Goal: Task Accomplishment & Management: Manage account settings

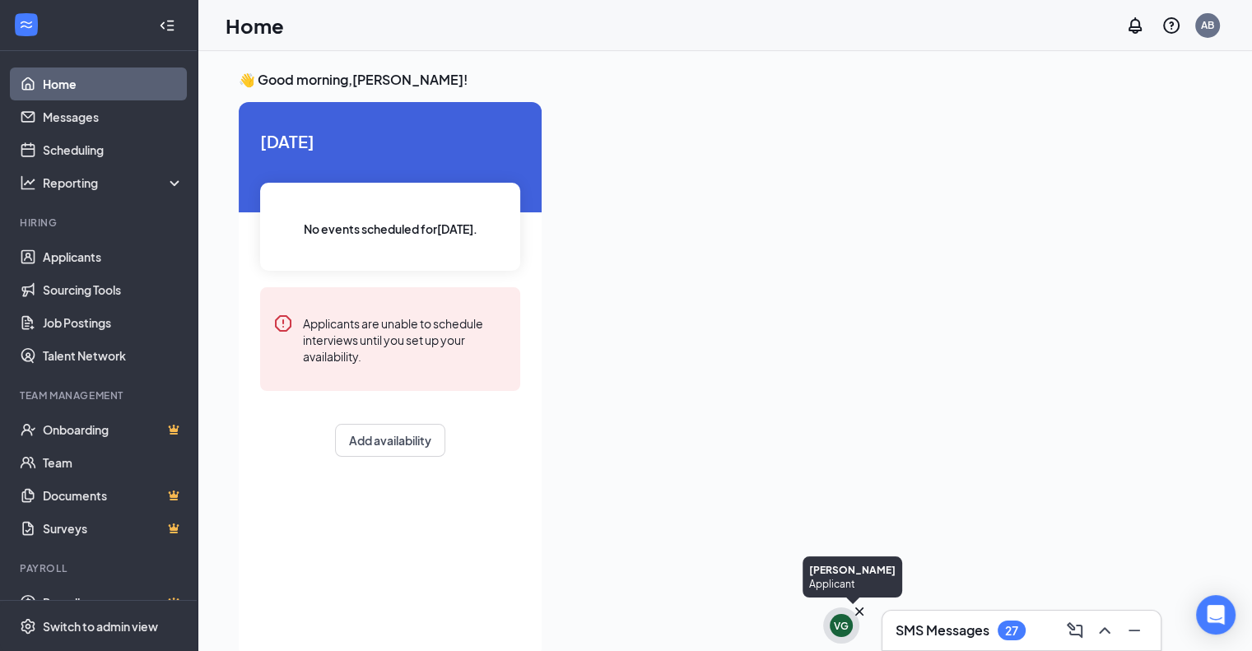
click at [839, 634] on div "VG" at bounding box center [841, 625] width 23 height 23
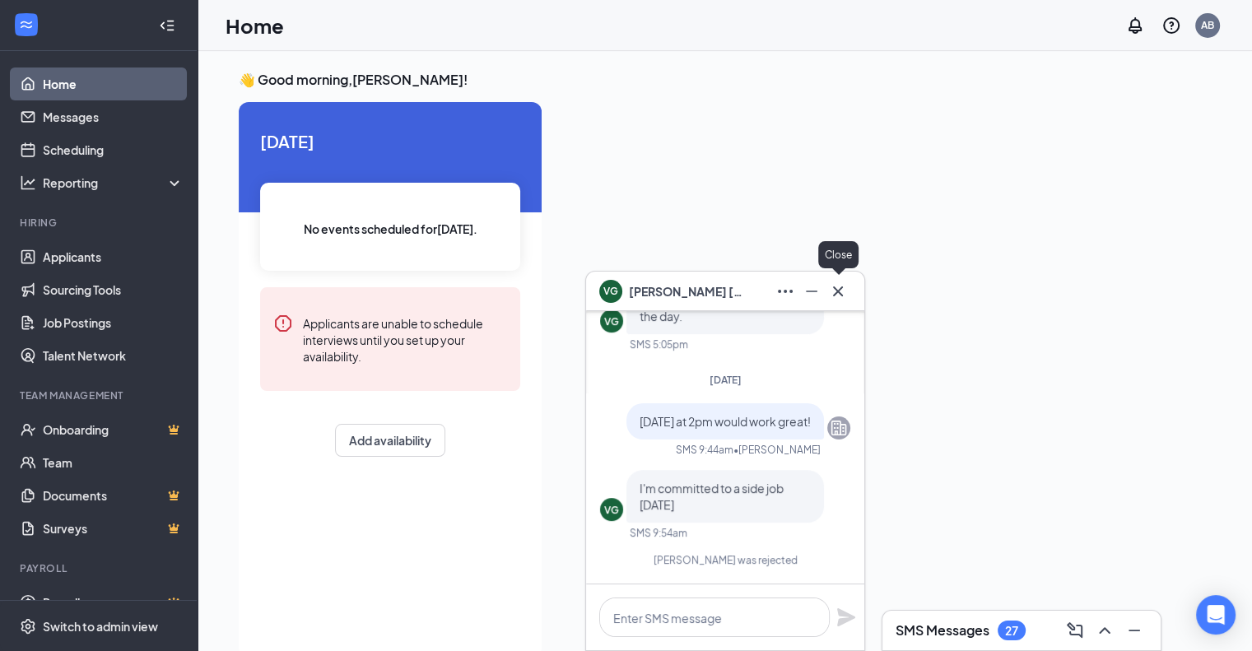
click at [843, 300] on icon "Cross" at bounding box center [838, 291] width 20 height 20
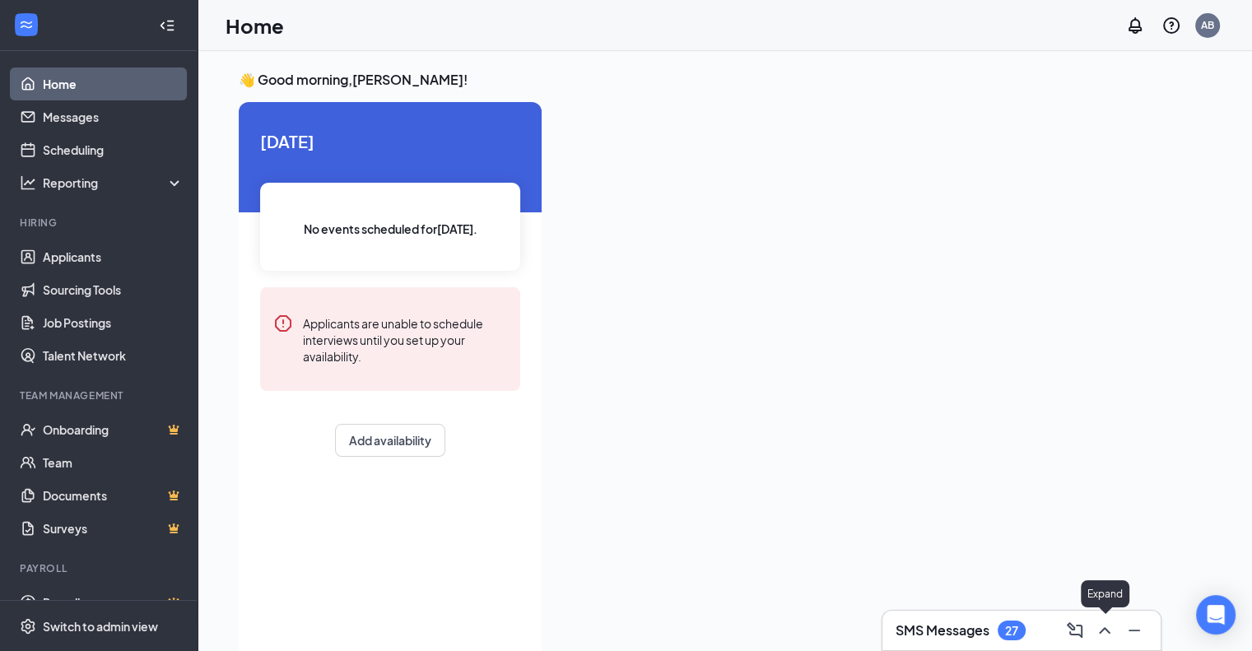
click at [1111, 639] on icon "ChevronUp" at bounding box center [1105, 631] width 20 height 20
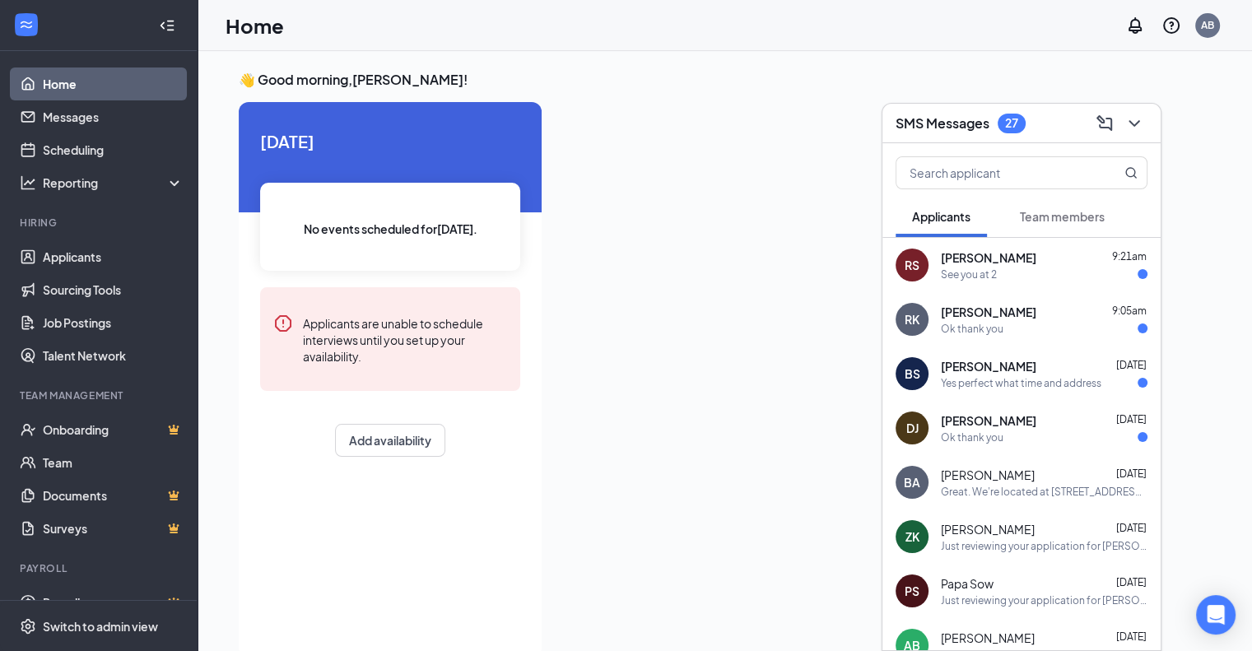
click at [986, 362] on span "[PERSON_NAME]" at bounding box center [988, 366] width 95 height 16
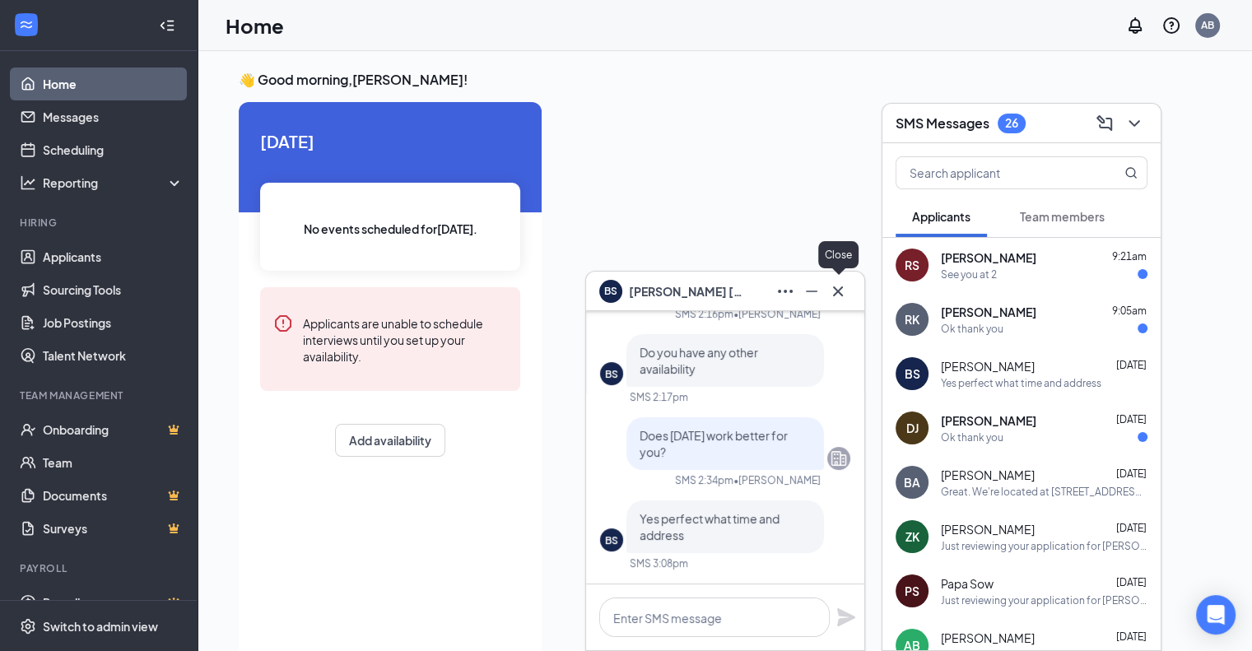
click at [836, 298] on icon "Cross" at bounding box center [838, 291] width 20 height 20
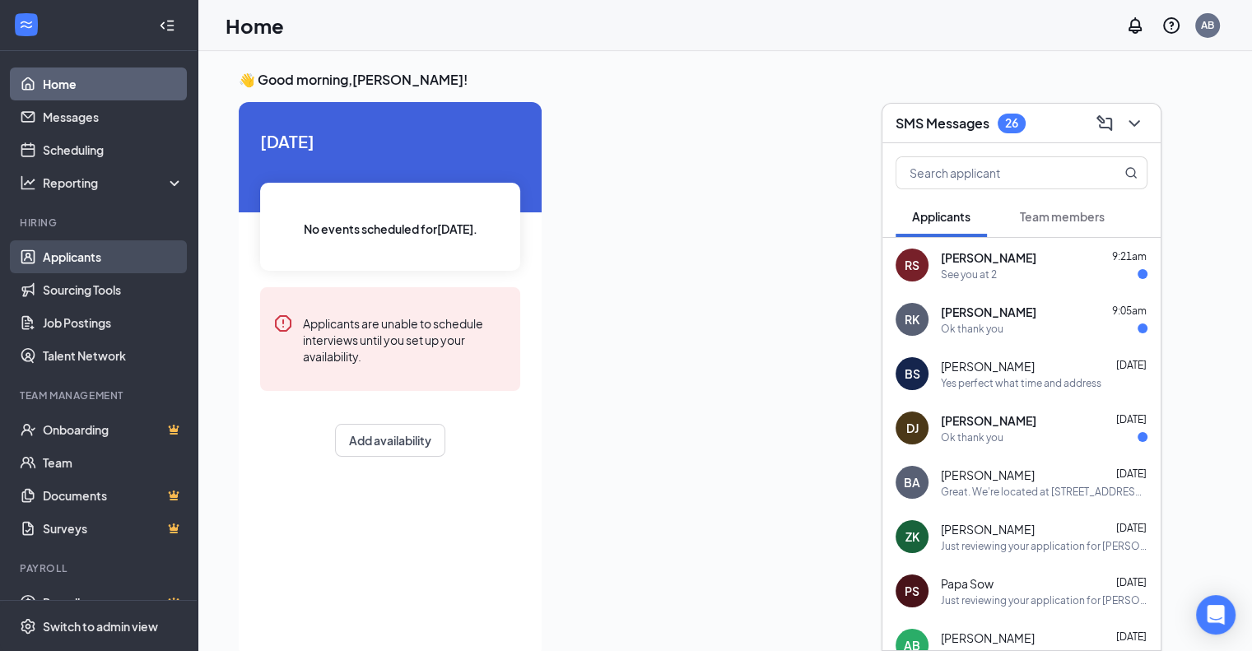
click at [112, 254] on link "Applicants" at bounding box center [113, 256] width 141 height 33
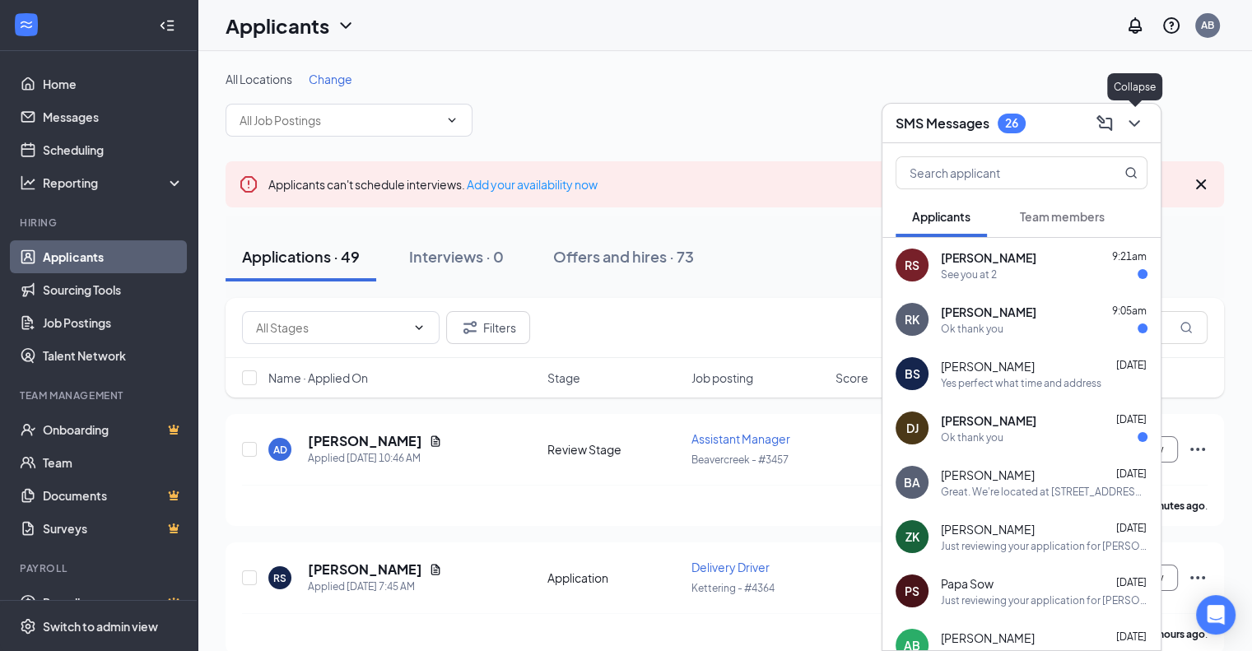
click at [1139, 127] on icon "ChevronDown" at bounding box center [1134, 124] width 20 height 20
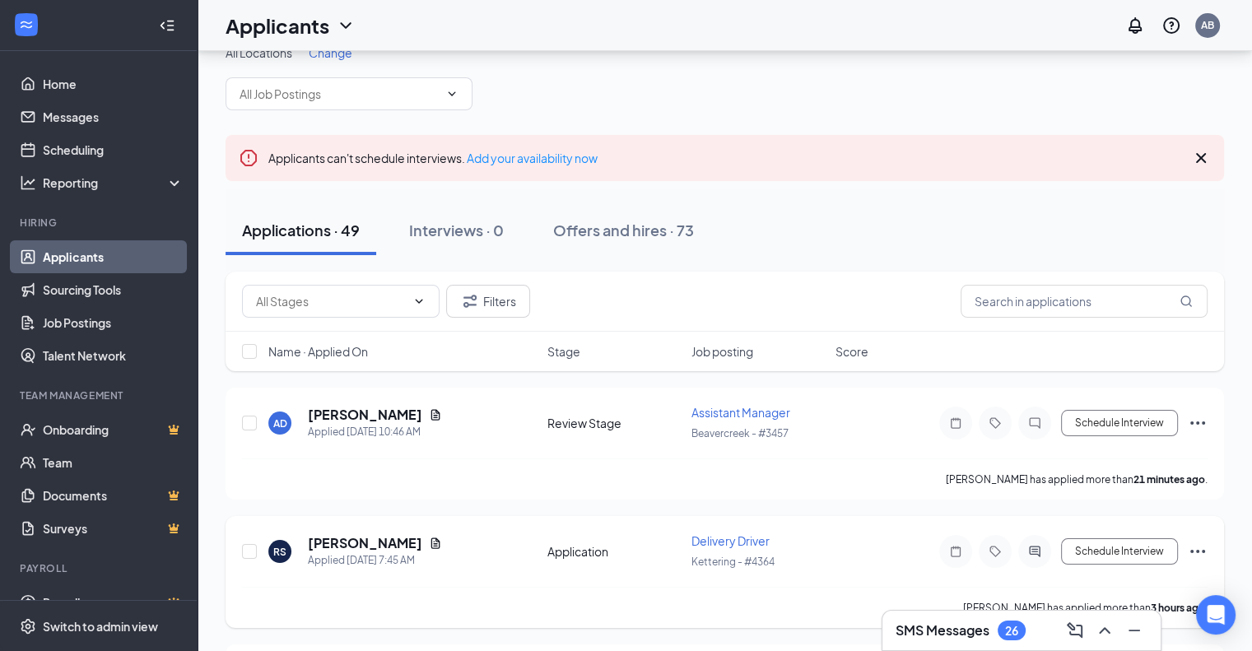
scroll to position [86, 0]
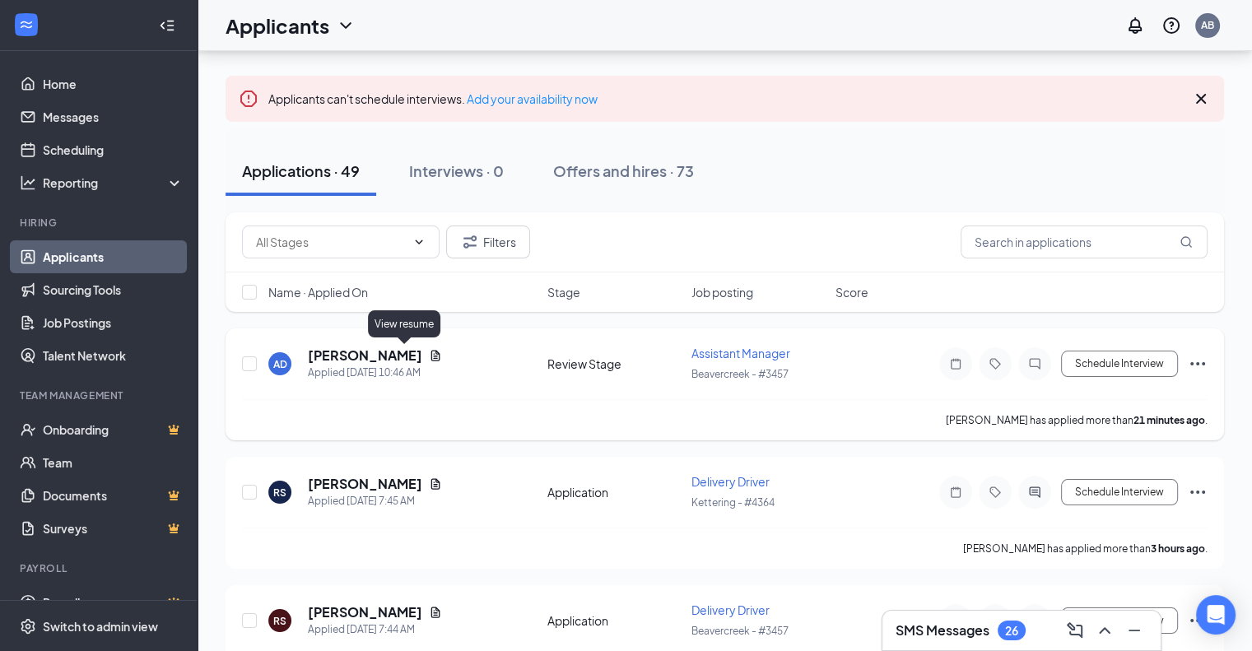
click at [431, 355] on icon "Document" at bounding box center [435, 355] width 9 height 11
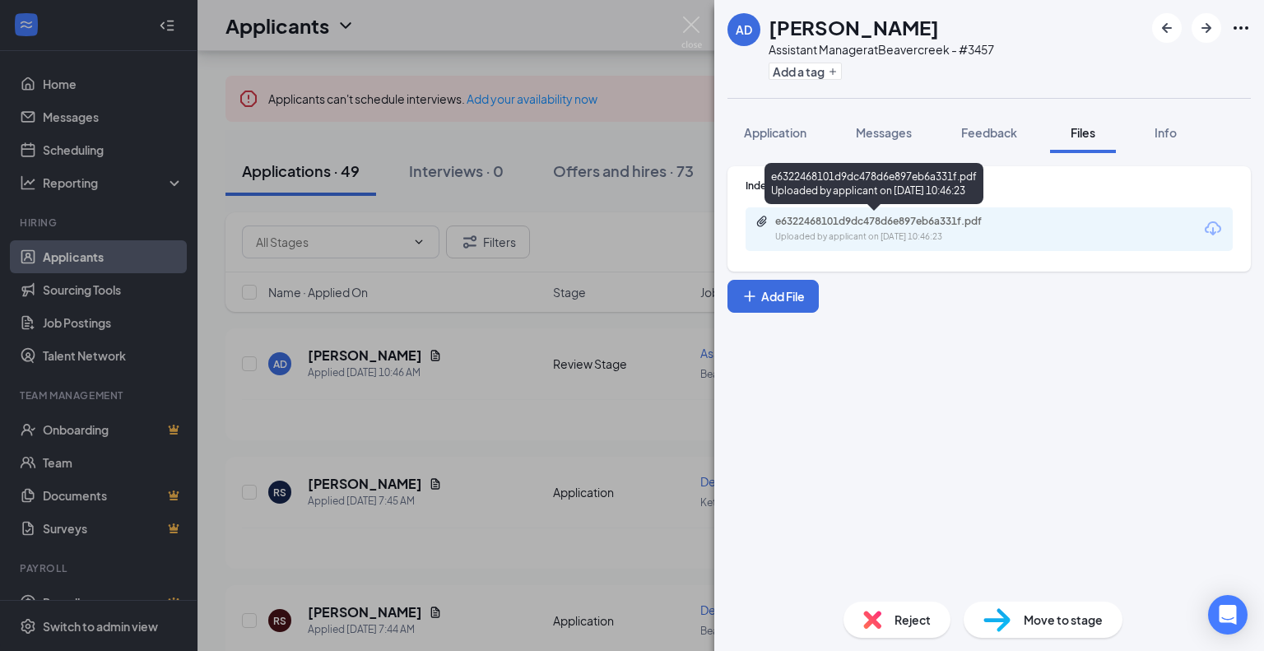
click at [840, 241] on div "Uploaded by applicant on [DATE] 10:46:23" at bounding box center [898, 236] width 247 height 13
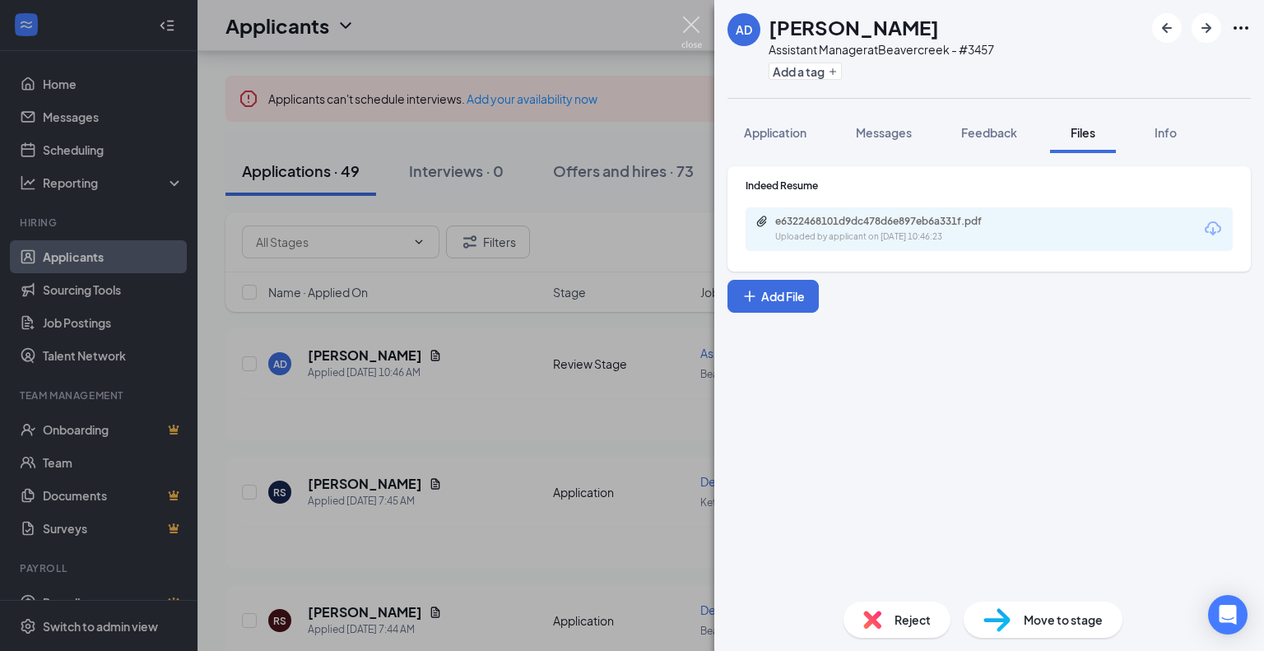
click at [698, 30] on img at bounding box center [692, 32] width 21 height 32
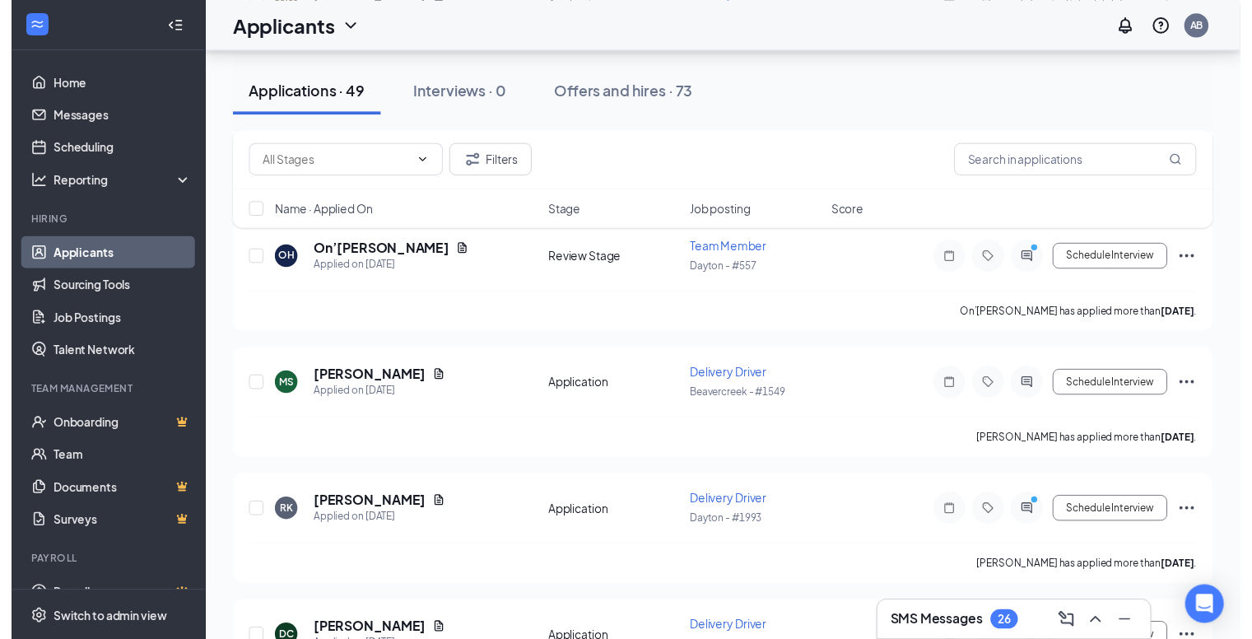
scroll to position [1870, 0]
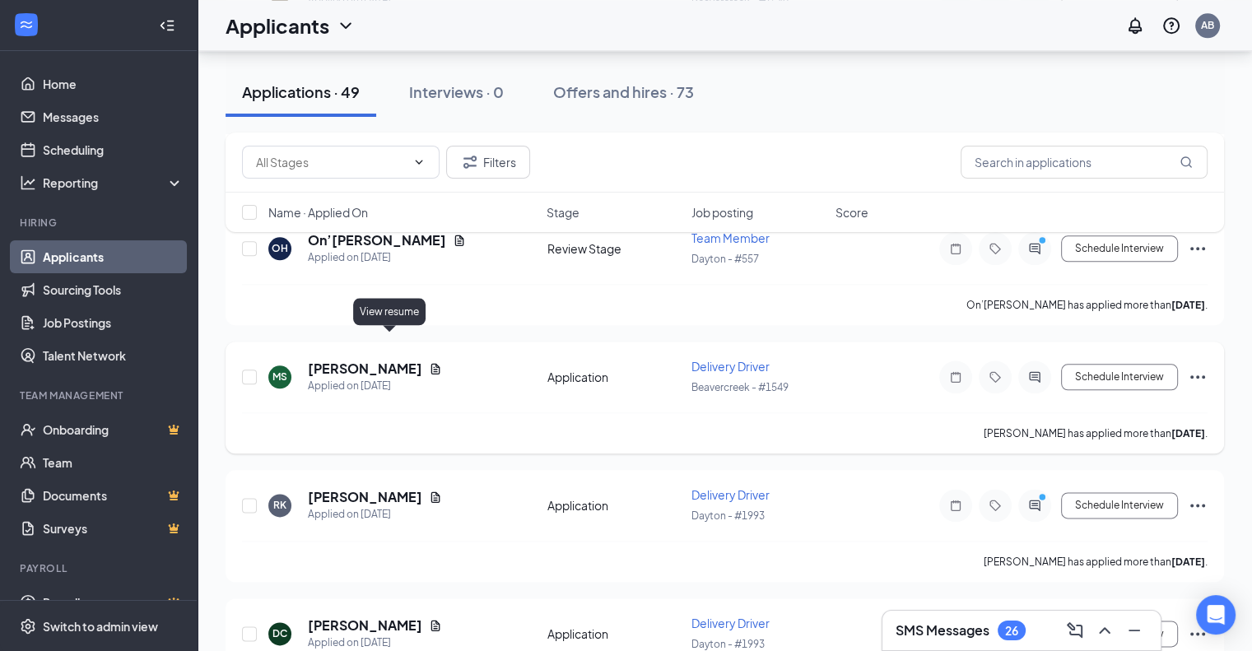
click at [429, 362] on icon "Document" at bounding box center [435, 368] width 13 height 13
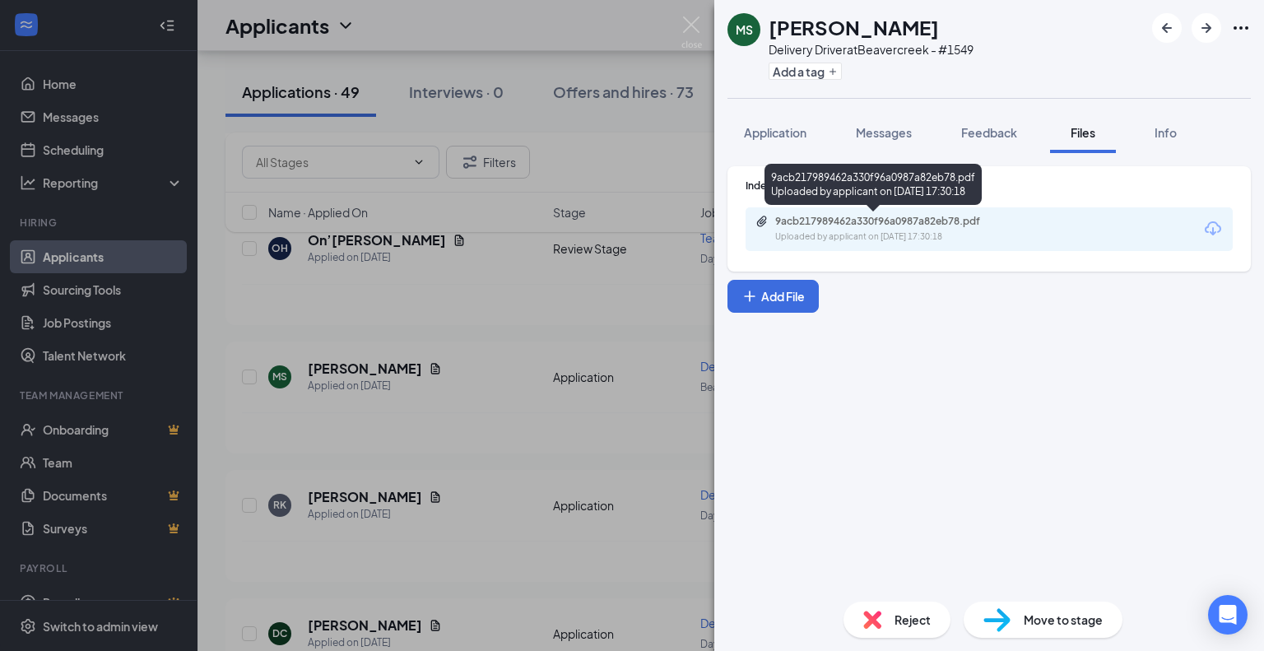
click at [934, 215] on div "9acb217989462a330f96a0987a82eb78.pdf" at bounding box center [890, 221] width 230 height 13
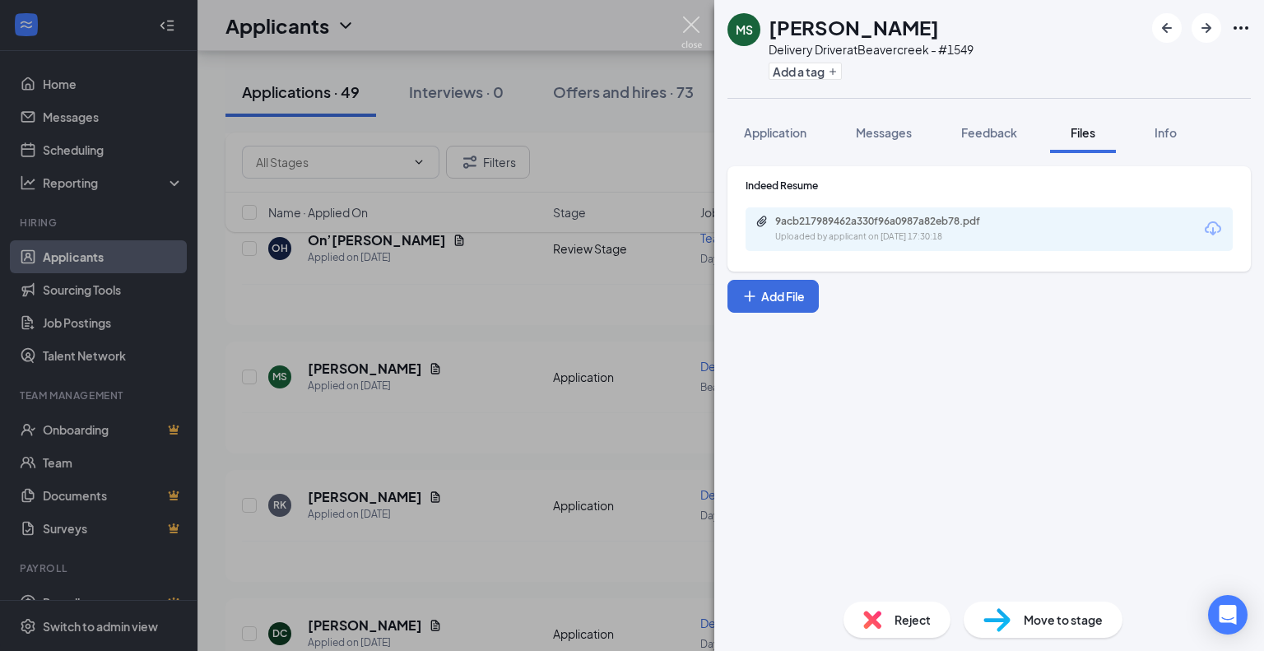
click at [682, 38] on img at bounding box center [692, 32] width 21 height 32
